Goal: Feedback & Contribution: Submit feedback/report problem

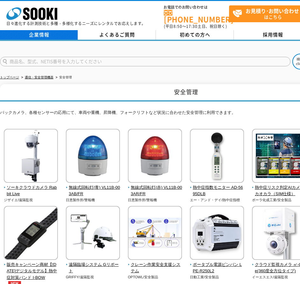
click at [40, 30] on link "企業情報" at bounding box center [39, 35] width 78 height 10
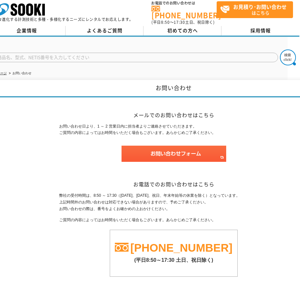
scroll to position [4, 13]
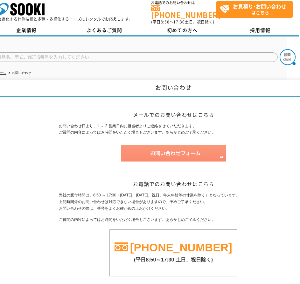
click at [176, 151] on img at bounding box center [173, 154] width 105 height 16
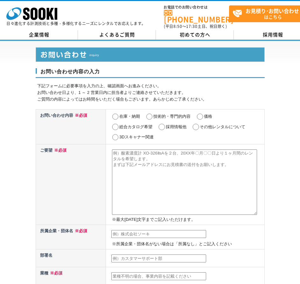
click at [161, 124] on input "採用情報他" at bounding box center [162, 127] width 8 height 6
radio input "true"
click at [154, 157] on textarea at bounding box center [184, 182] width 145 height 65
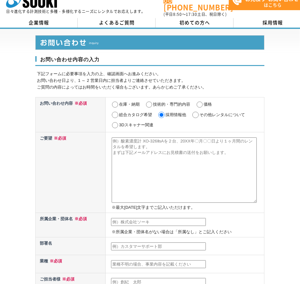
scroll to position [11, 0]
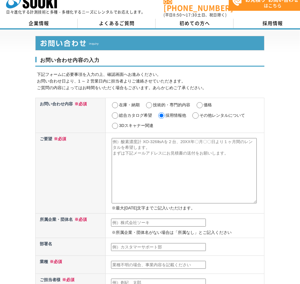
click at [134, 138] on textarea at bounding box center [184, 170] width 145 height 65
paste textarea "ご担当者様 お世話になっております。 延長保証会社の株式会社ワランティテクノロジーの有賀と申します。 カー用品の長期保証の需要が高まっている今、他社との差別化…"
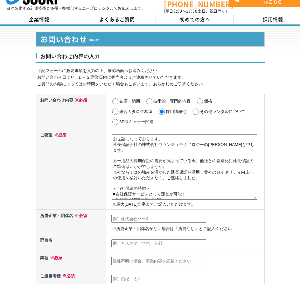
scroll to position [0, 0]
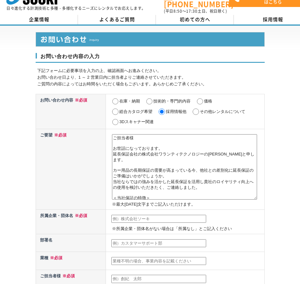
click at [126, 166] on textarea "ご担当者様 お世話になっております。 延長保証会社の株式会社ワランティテクノロジーの有賀と申します。 カー用品の長期保証の需要が高まっている今、他社との差別化…" at bounding box center [184, 166] width 145 height 65
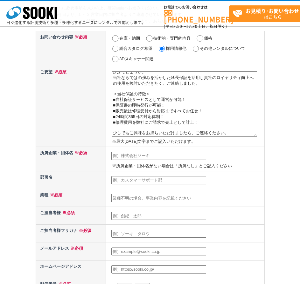
scroll to position [49, 0]
type textarea "ご担当者様 お世話になっております。 延長保証会社の株式会社ワランティテクノロジーの有賀と申します。 長期保証の需要が高まっている今、他社との差別化に延長保証…"
click at [155, 152] on input "text" at bounding box center [158, 156] width 95 height 8
type input "株式会社Warranty technology"
type input "有賀恵美"
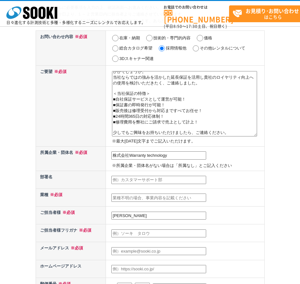
type input "有賀恵美"
type input "aruga.e@wrt.co.jp"
type input "100"
select select "13"
type input "千代田区内幸町2-2-3　日比谷国際ビル12F"
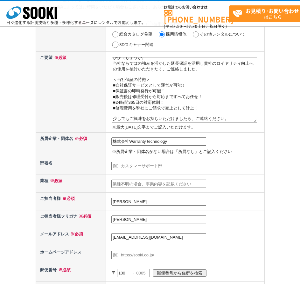
scroll to position [64, 0]
click at [170, 166] on input "text" at bounding box center [158, 166] width 95 height 8
type input "第一営業部　事業開発"
click at [121, 185] on input "text" at bounding box center [158, 183] width 95 height 8
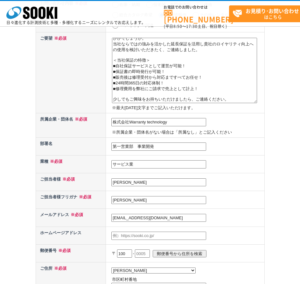
scroll to position [89, 0]
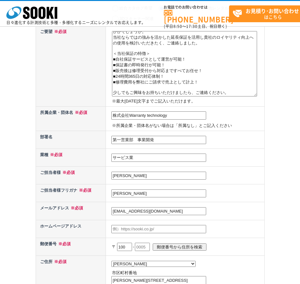
type input "サービス業"
click at [150, 193] on input "有賀恵美" at bounding box center [158, 194] width 95 height 8
type input "有"
type input "アルガ　エミ"
click at [122, 178] on input "有賀恵美" at bounding box center [158, 176] width 95 height 8
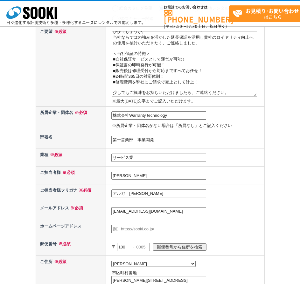
type input "有賀　恵美"
click at [154, 232] on input "text" at bounding box center [158, 229] width 95 height 8
drag, startPoint x: 172, startPoint y: 118, endPoint x: 103, endPoint y: 116, distance: 69.0
click at [103, 116] on tr "所属企業・団体名 ※必須 株式会社Warranty technology ※所属企業・団体名がない場合は「所属なし」とご記入ください" at bounding box center [150, 118] width 228 height 24
click at [132, 230] on input "text" at bounding box center [158, 229] width 95 height 8
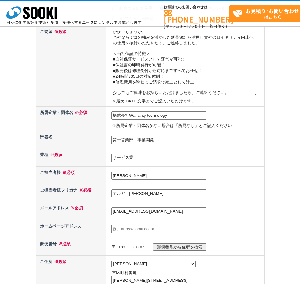
paste input "https://wrt.co.jp/"
type input "https://wrt.co.jp/"
click at [233, 222] on td "https://wrt.co.jp/" at bounding box center [185, 229] width 158 height 18
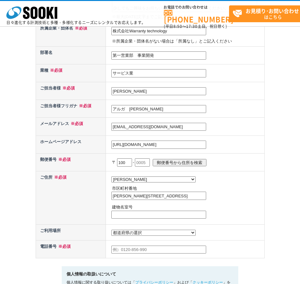
scroll to position [175, 0]
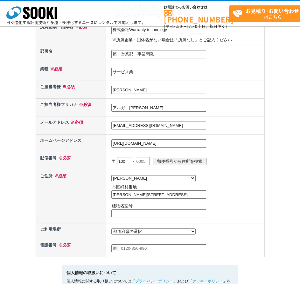
click at [146, 161] on input "text" at bounding box center [142, 161] width 15 height 8
type input "0011"
drag, startPoint x: 158, startPoint y: 196, endPoint x: 201, endPoint y: 203, distance: 43.1
click at [201, 203] on td "都道府県の選択 北海道 青森県 岩手県 宮城県 秋田県 山形県 福島県 茨城県 栃木県 群馬県 埼玉県 千葉県 東京都 神奈川県 新潟県 富山県 石川県 福井…" at bounding box center [185, 196] width 158 height 53
type input "千代田区内幸町2-2-3"
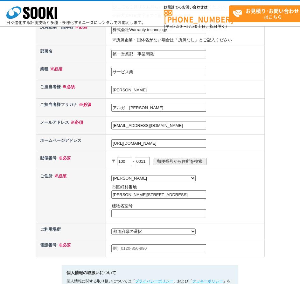
click at [132, 217] on input "text" at bounding box center [158, 214] width 95 height 8
paste input "日比谷国際ビル12F"
type input "日比谷国際ビル12F"
click at [126, 233] on select "都道府県の選択 利用場所未定 北海道 青森県 岩手県 宮城県 秋田県 山形県 福島県 茨城県 栃木県 群馬県 埼玉県 千葉県 東京都 神奈川県 新潟県 富山県…" at bounding box center [153, 232] width 84 height 6
click at [162, 223] on td "都道府県の選択 利用場所未定 北海道 青森県 岩手県 宮城県 秋田県 山形県 福島県 茨城県 栃木県 群馬県 埼玉県 千葉県 東京都 神奈川県 新潟県 富山県…" at bounding box center [185, 196] width 158 height 53
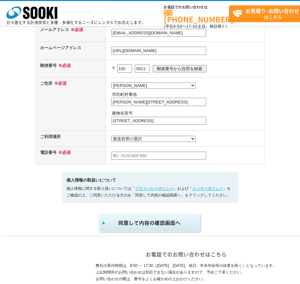
scroll to position [267, 0]
click at [134, 159] on input "text" at bounding box center [158, 156] width 95 height 8
type input "0355127055"
paste input "0355127055"
paste input "‐"
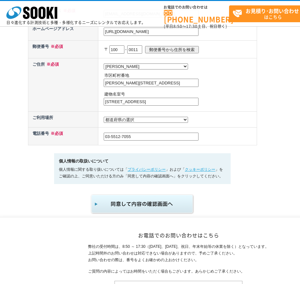
scroll to position [287, 8]
type input "03‐5512‐7055"
click at [153, 204] on img "submit" at bounding box center [142, 203] width 104 height 21
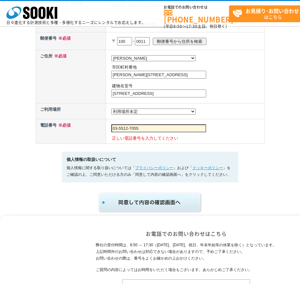
scroll to position [319, 0]
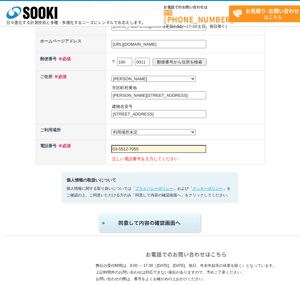
click at [136, 153] on input "03‐5512‐7055" at bounding box center [158, 149] width 95 height 8
type input "0355127055"
click at [98, 213] on button "submit" at bounding box center [150, 223] width 104 height 21
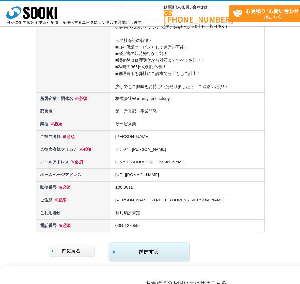
scroll to position [133, 0]
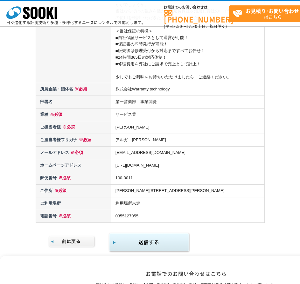
click at [157, 233] on img "submit" at bounding box center [149, 243] width 82 height 21
